Goal: Check status: Check status

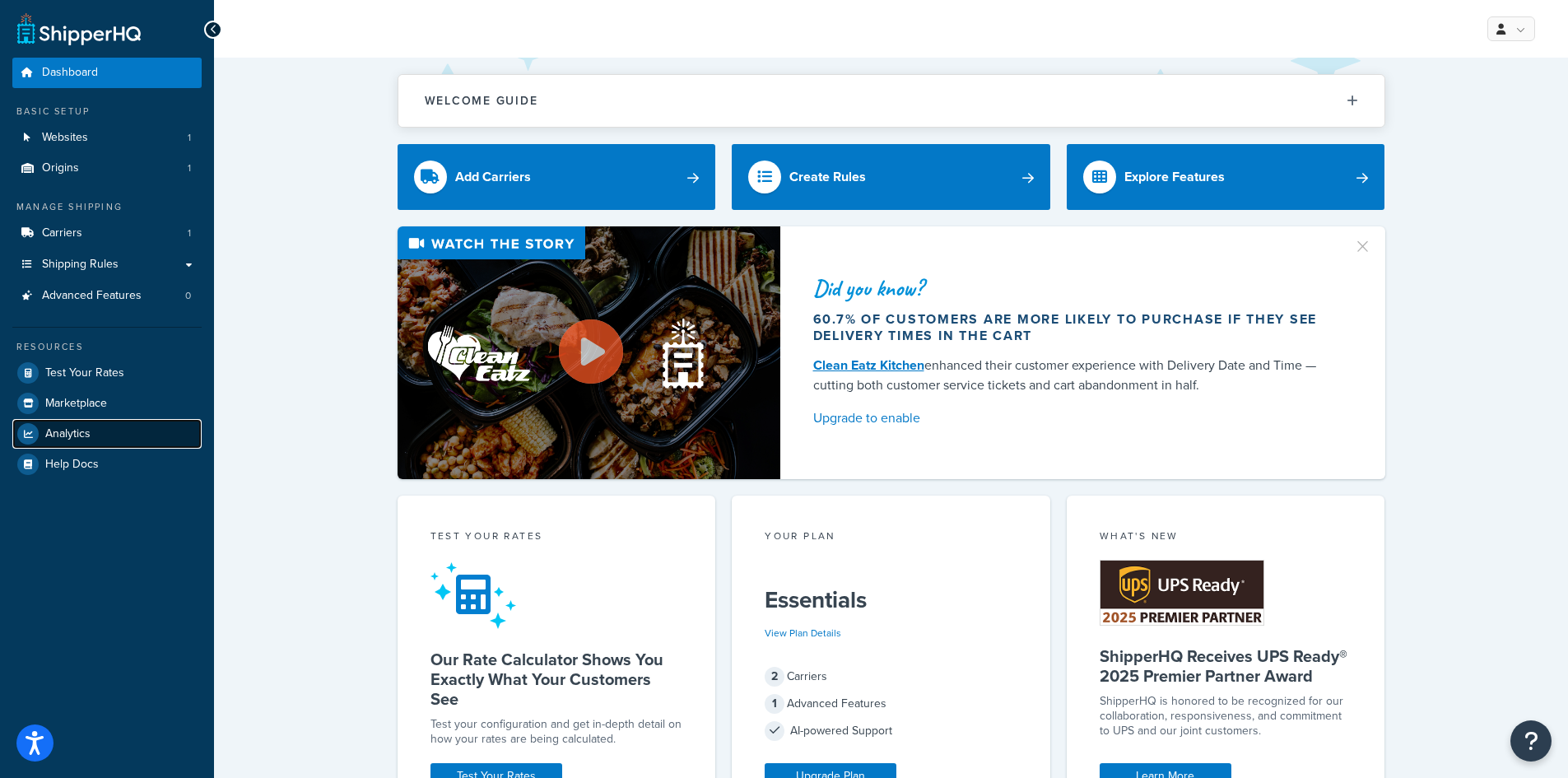
click at [69, 437] on span "Analytics" at bounding box center [68, 434] width 45 height 14
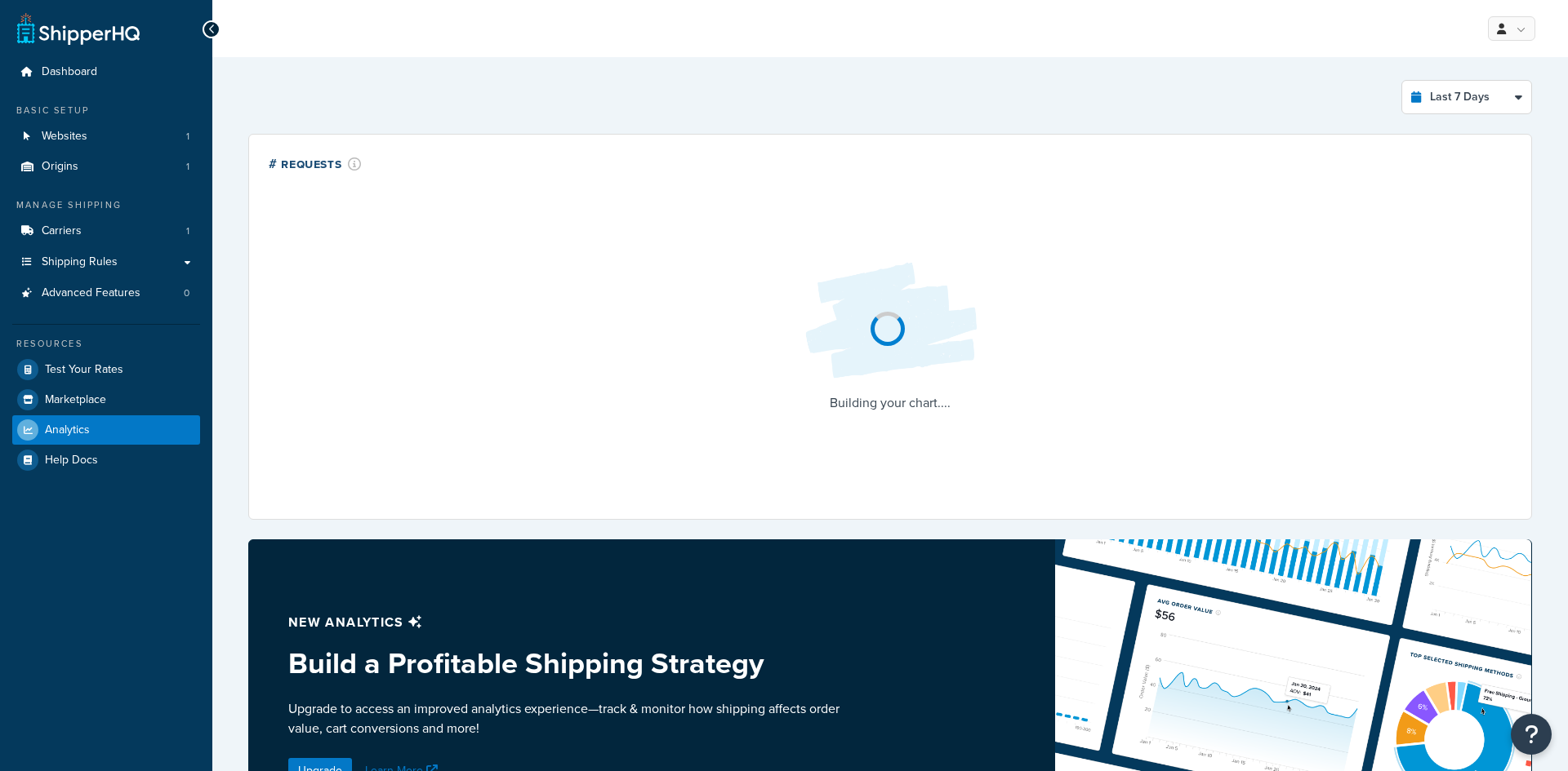
select select "last_7_days"
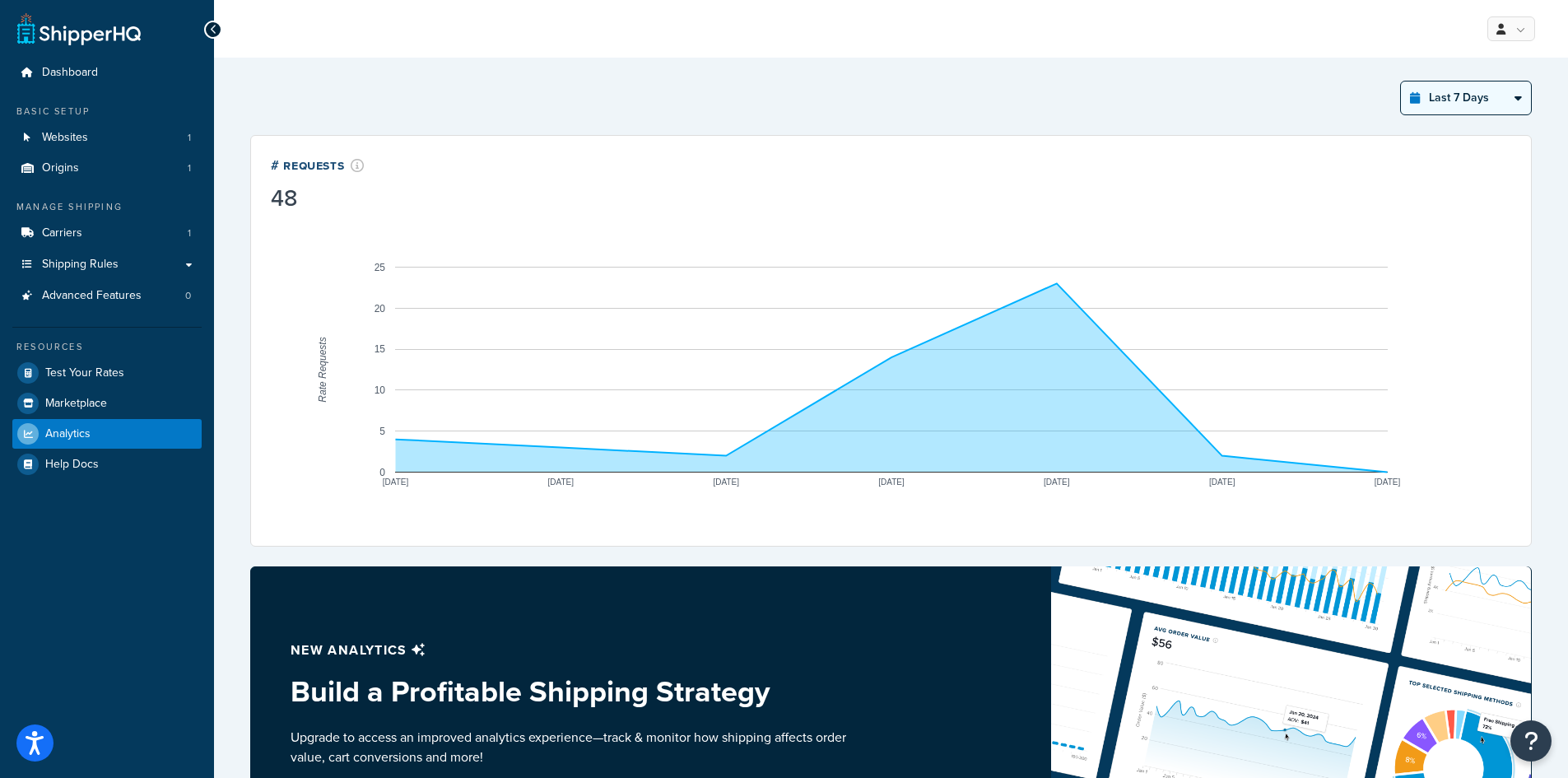
click at [1472, 109] on select "Last 24 Hours Last 7 Days Last 30 Days Last 3 Months Last 6 Months Last 12 Mont…" at bounding box center [1466, 98] width 130 height 33
click at [1401, 81] on select "Last 24 Hours Last 7 Days Last 30 Days Last 3 Months Last 6 Months Last 12 Mont…" at bounding box center [1466, 98] width 130 height 33
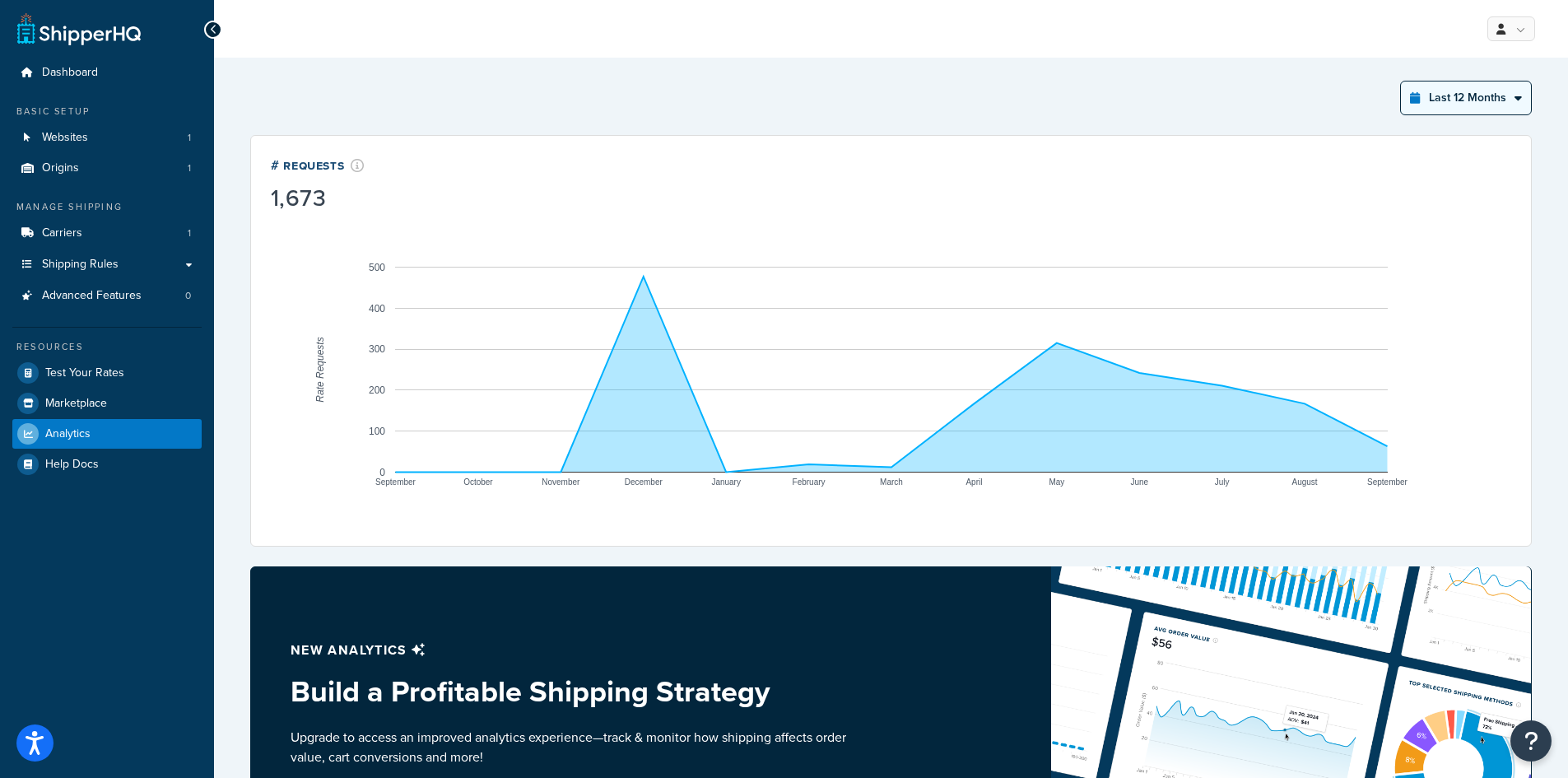
click at [1510, 97] on select "Last 24 Hours Last 7 Days Last 30 Days Last 3 Months Last 6 Months Last 12 Mont…" at bounding box center [1466, 98] width 130 height 33
select select "last_30_days"
click at [1401, 81] on select "Last 24 Hours Last 7 Days Last 30 Days Last 3 Months Last 6 Months Last 12 Mont…" at bounding box center [1466, 98] width 130 height 33
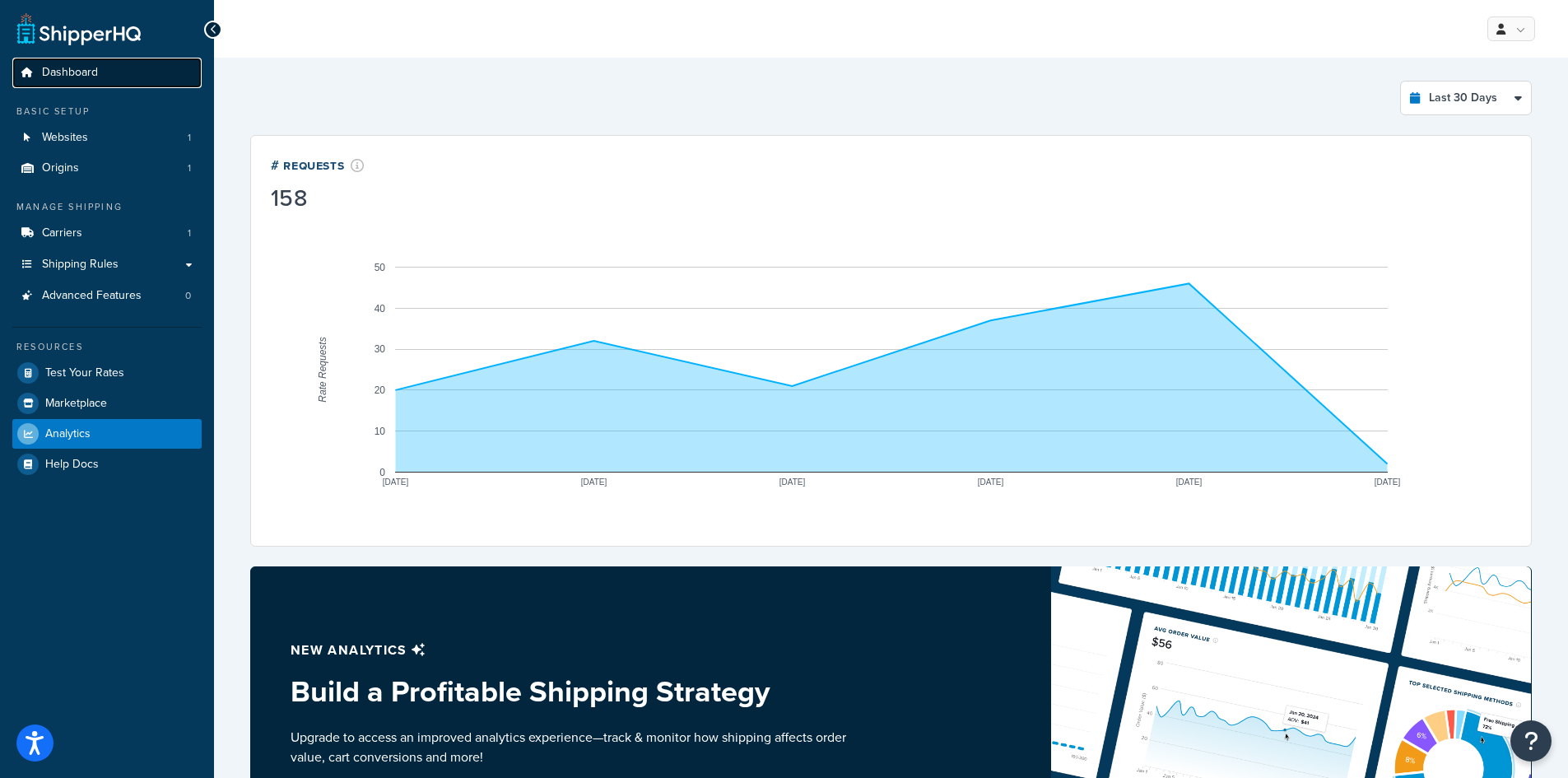
click at [105, 79] on link "Dashboard" at bounding box center [106, 73] width 189 height 31
